Goal: Task Accomplishment & Management: Use online tool/utility

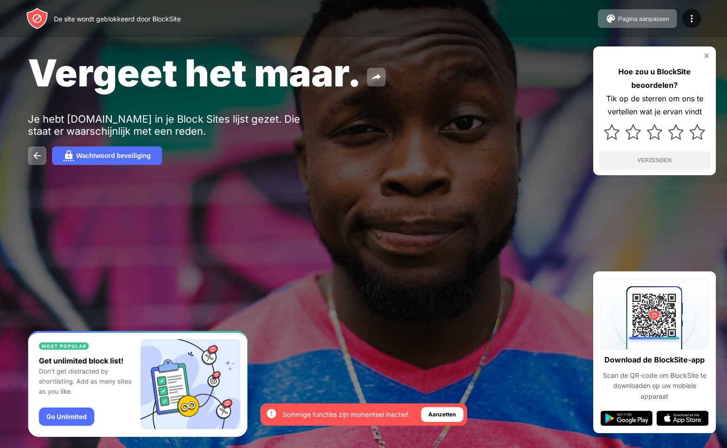
click at [707, 59] on img at bounding box center [706, 55] width 7 height 7
